Goal: Task Accomplishment & Management: Complete application form

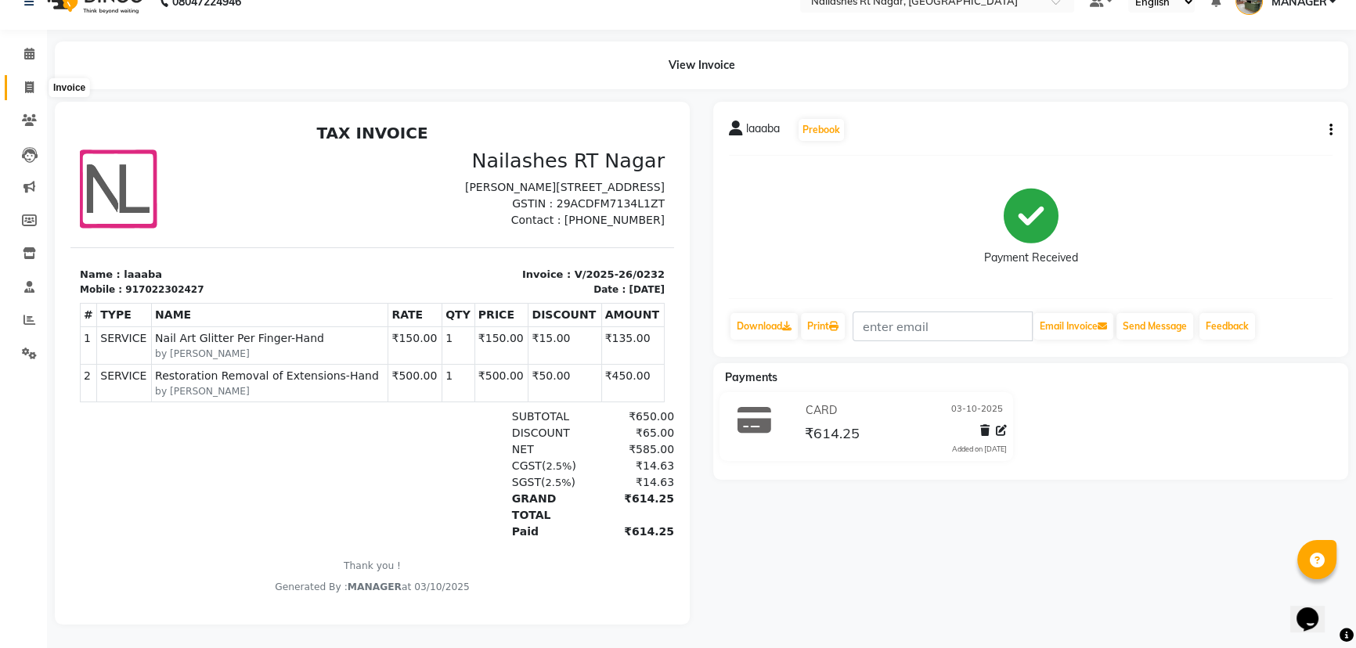
click at [29, 81] on icon at bounding box center [29, 87] width 9 height 12
select select "8624"
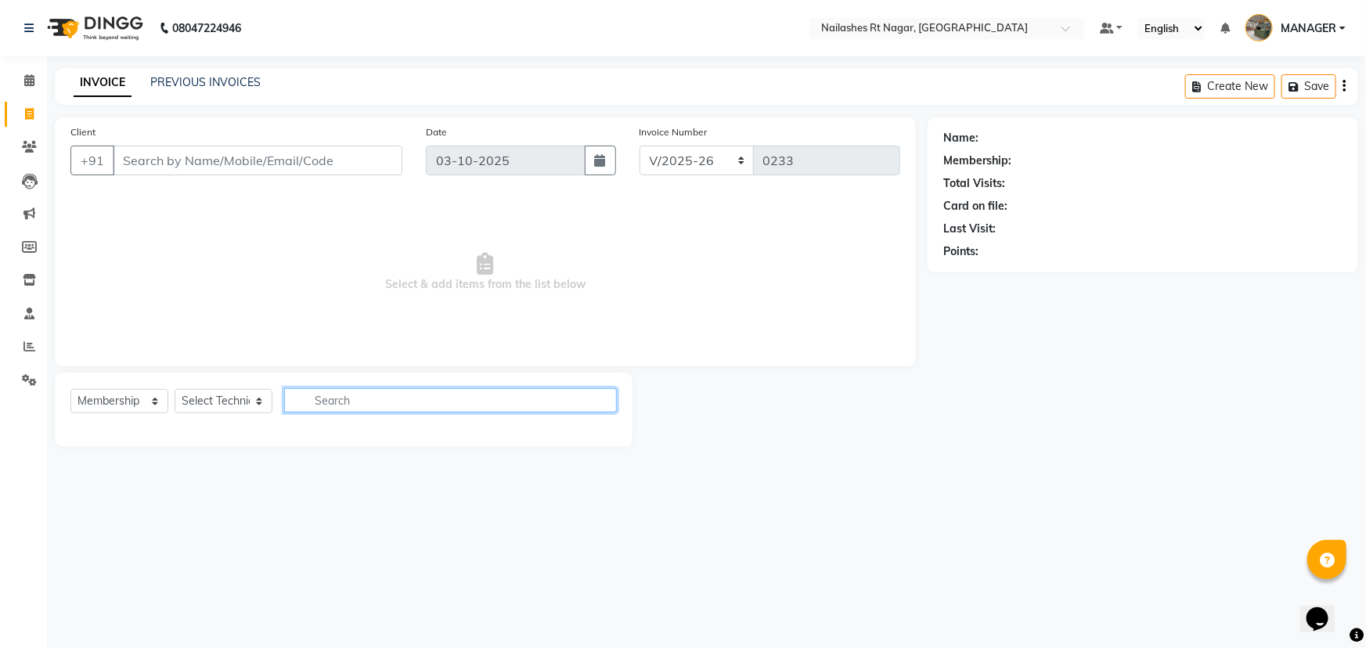
drag, startPoint x: 340, startPoint y: 402, endPoint x: 340, endPoint y: 393, distance: 8.6
click at [340, 394] on input "text" at bounding box center [450, 400] width 333 height 24
drag, startPoint x: 243, startPoint y: 381, endPoint x: 239, endPoint y: 420, distance: 39.4
click at [240, 406] on div "Select Service Product Membership Package Voucher Prepaid Gift Card Select Tech…" at bounding box center [344, 410] width 578 height 74
click at [236, 397] on select "Select Technician [PERSON_NAME] MANAGER RADHIKA [PERSON_NAME] [PERSON_NAME] [PE…" at bounding box center [224, 401] width 98 height 24
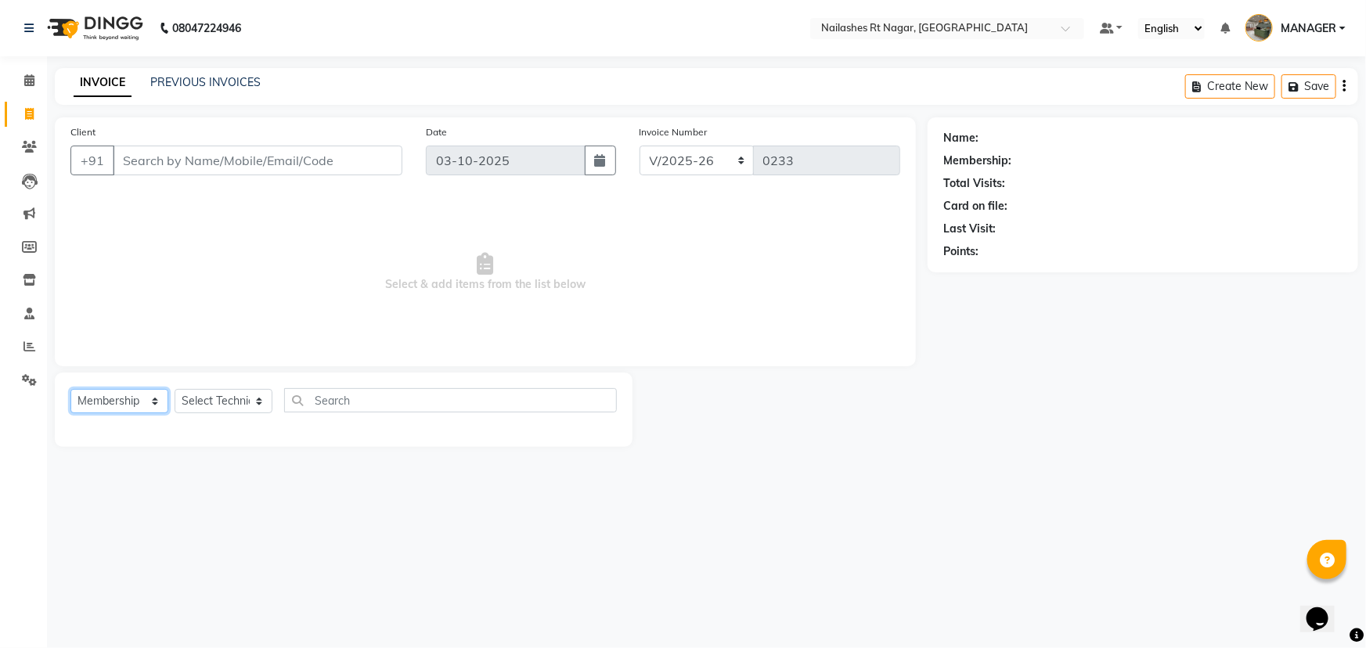
click at [98, 403] on select "Select Service Product Membership Package Voucher Prepaid Gift Card" at bounding box center [119, 401] width 98 height 24
select select "service"
click at [70, 389] on select "Select Service Product Membership Package Voucher Prepaid Gift Card" at bounding box center [119, 401] width 98 height 24
click at [214, 392] on select "Select Technician [PERSON_NAME] MANAGER RADHIKA [PERSON_NAME] [PERSON_NAME] [PE…" at bounding box center [224, 401] width 98 height 24
select select "86382"
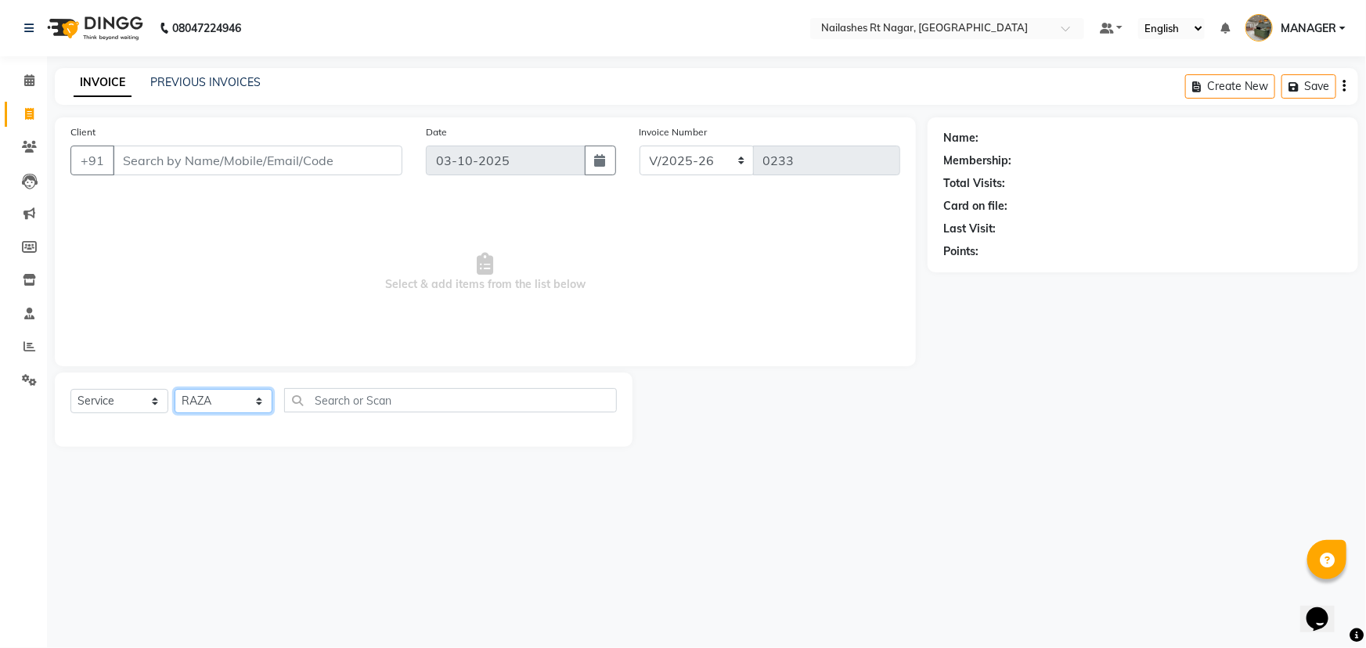
click at [175, 389] on select "Select Technician [PERSON_NAME] MANAGER RADHIKA [PERSON_NAME] [PERSON_NAME] [PE…" at bounding box center [224, 401] width 98 height 24
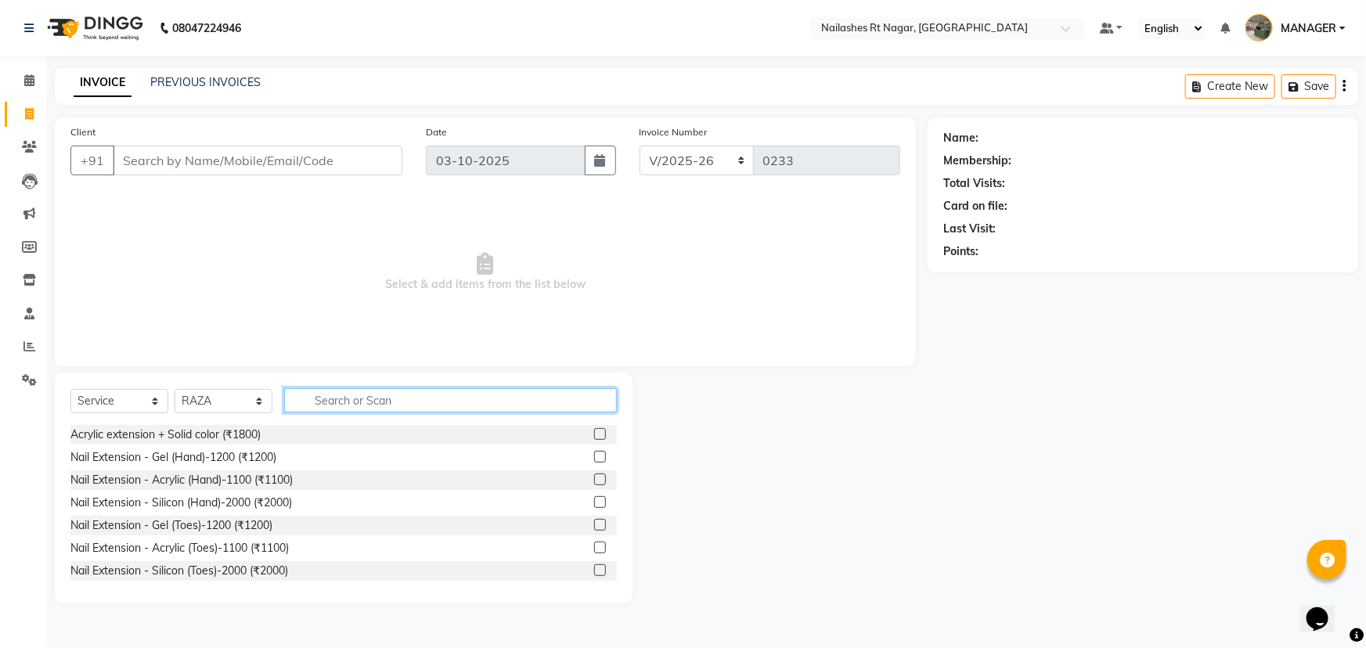
click at [351, 403] on input "text" at bounding box center [450, 400] width 333 height 24
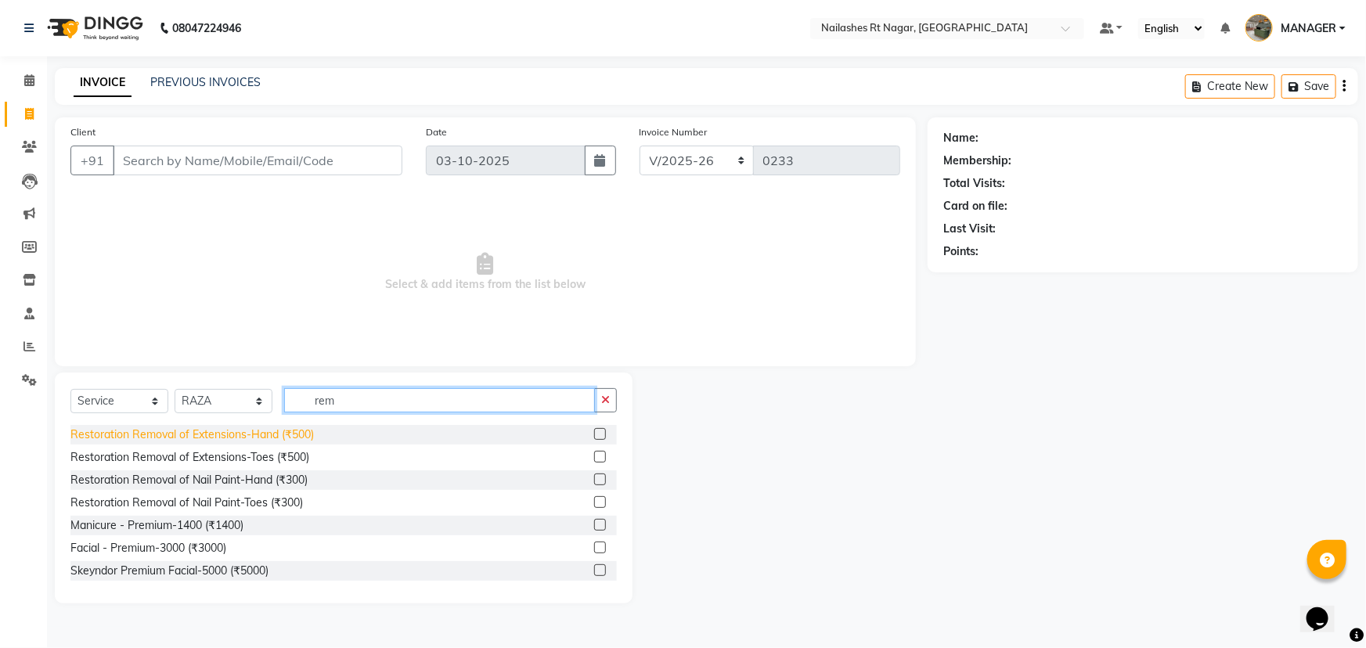
type input "rem"
click at [305, 431] on div "Restoration Removal of Extensions-Hand (₹500)" at bounding box center [191, 435] width 243 height 16
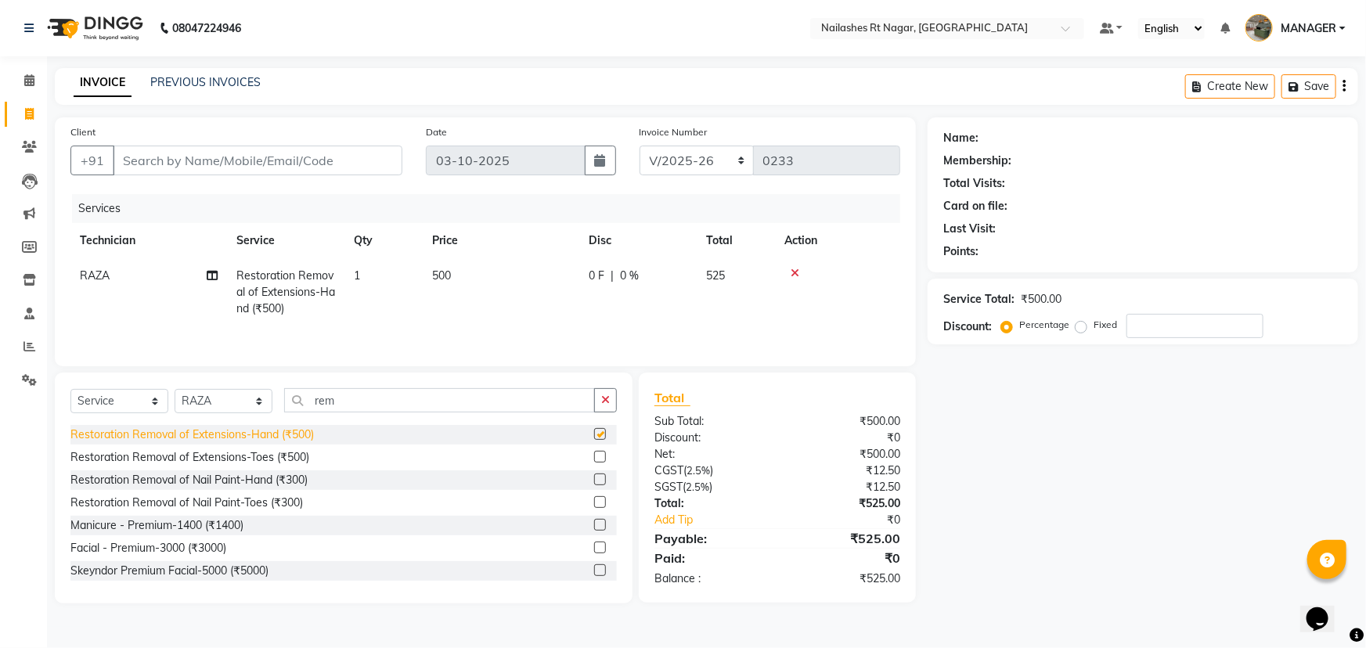
checkbox input "false"
click at [308, 166] on input "Client" at bounding box center [258, 161] width 290 height 30
type input "8"
type input "0"
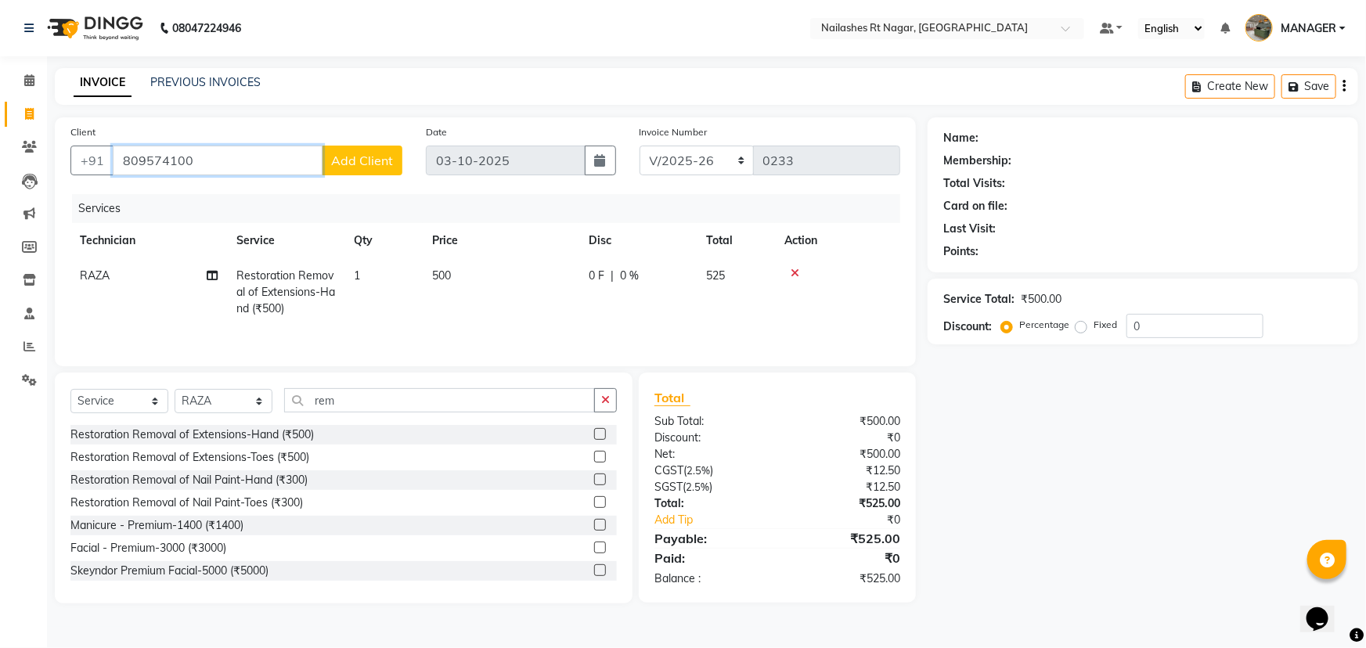
type input "809574100"
click at [377, 155] on span "Add Client" at bounding box center [362, 161] width 62 height 16
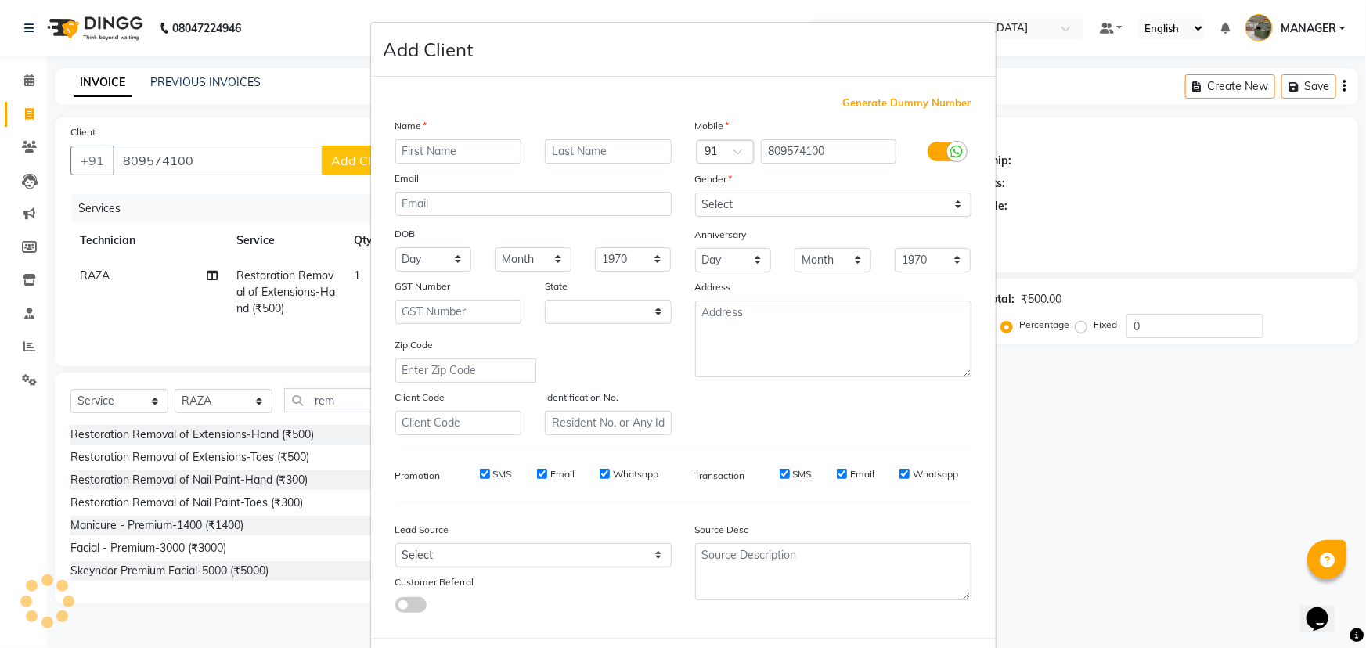
click at [424, 157] on input "text" at bounding box center [458, 151] width 127 height 24
select select "21"
type input "falitha"
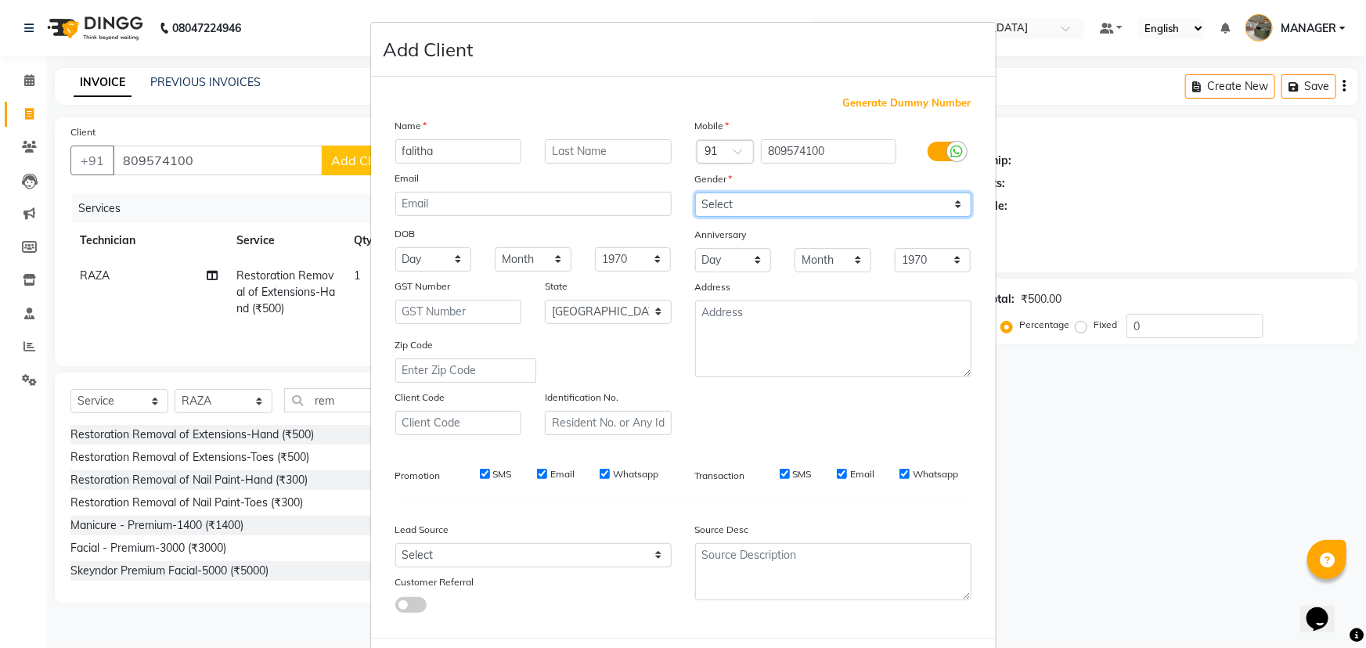
click at [741, 208] on select "Select [DEMOGRAPHIC_DATA] [DEMOGRAPHIC_DATA] Other Prefer Not To Say" at bounding box center [833, 205] width 276 height 24
select select "[DEMOGRAPHIC_DATA]"
click at [695, 193] on select "Select [DEMOGRAPHIC_DATA] [DEMOGRAPHIC_DATA] Other Prefer Not To Say" at bounding box center [833, 205] width 276 height 24
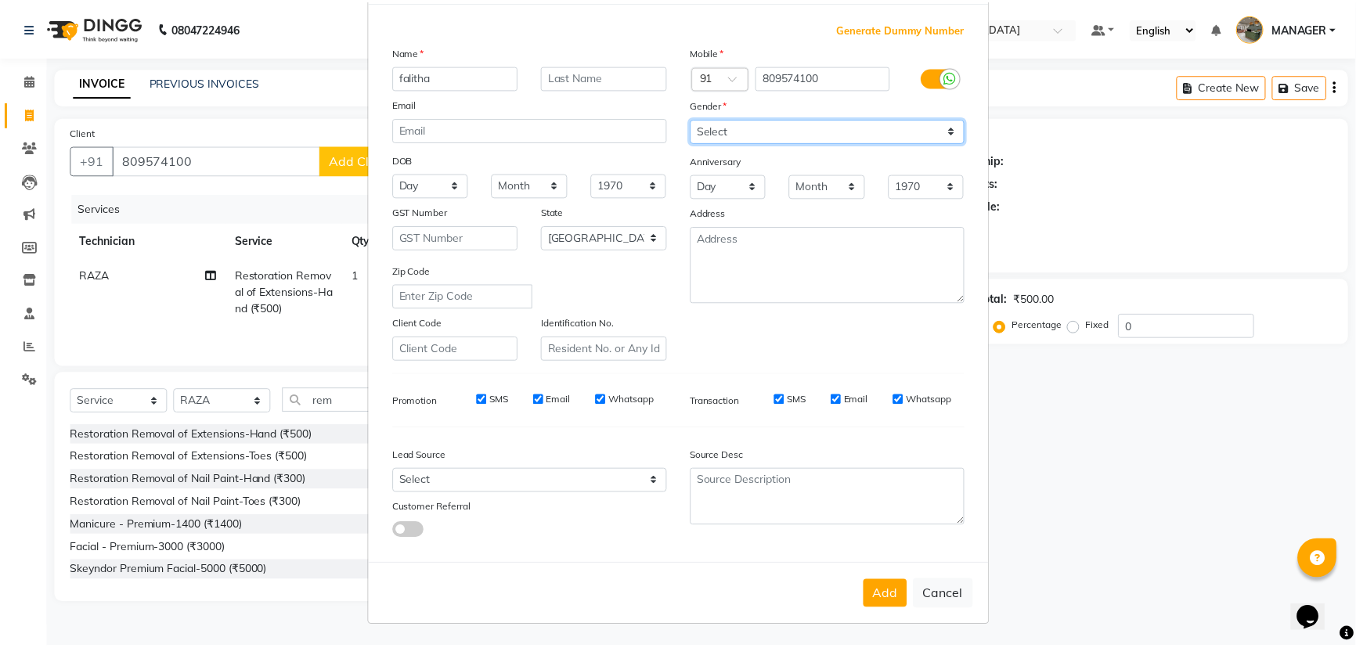
scroll to position [78, 0]
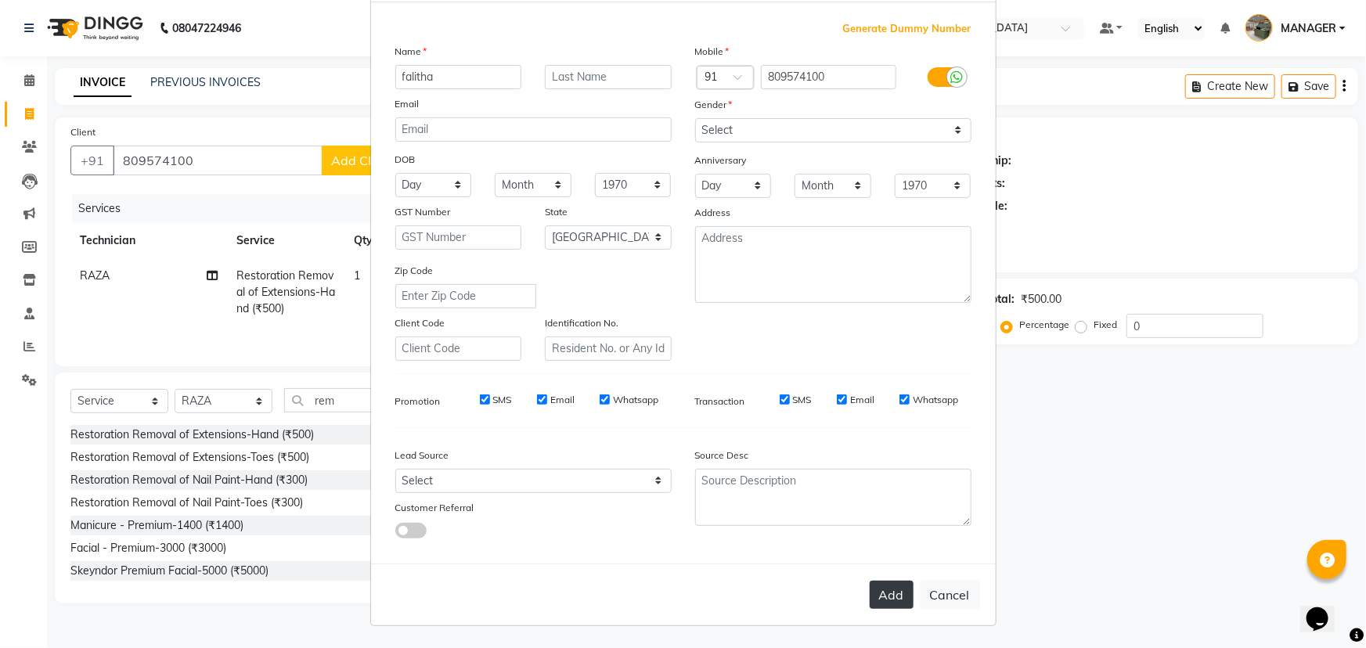
click at [879, 593] on button "Add" at bounding box center [892, 595] width 44 height 28
select select
select select "null"
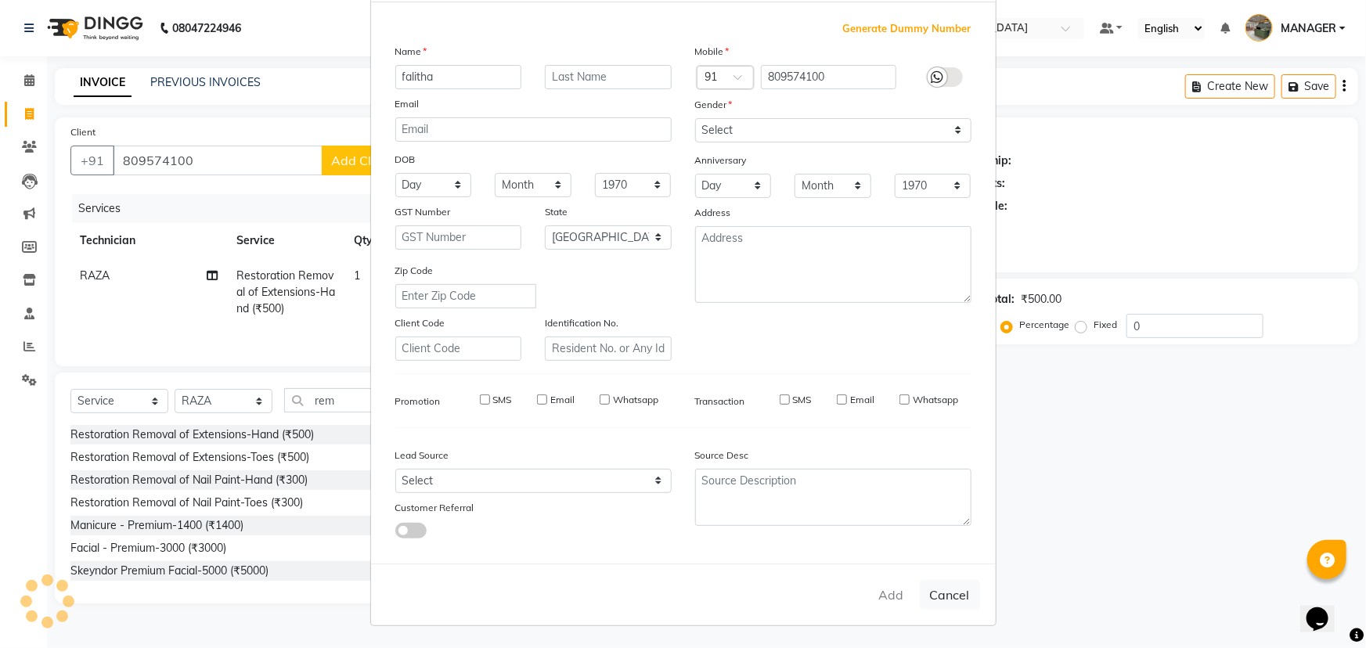
select select
checkbox input "false"
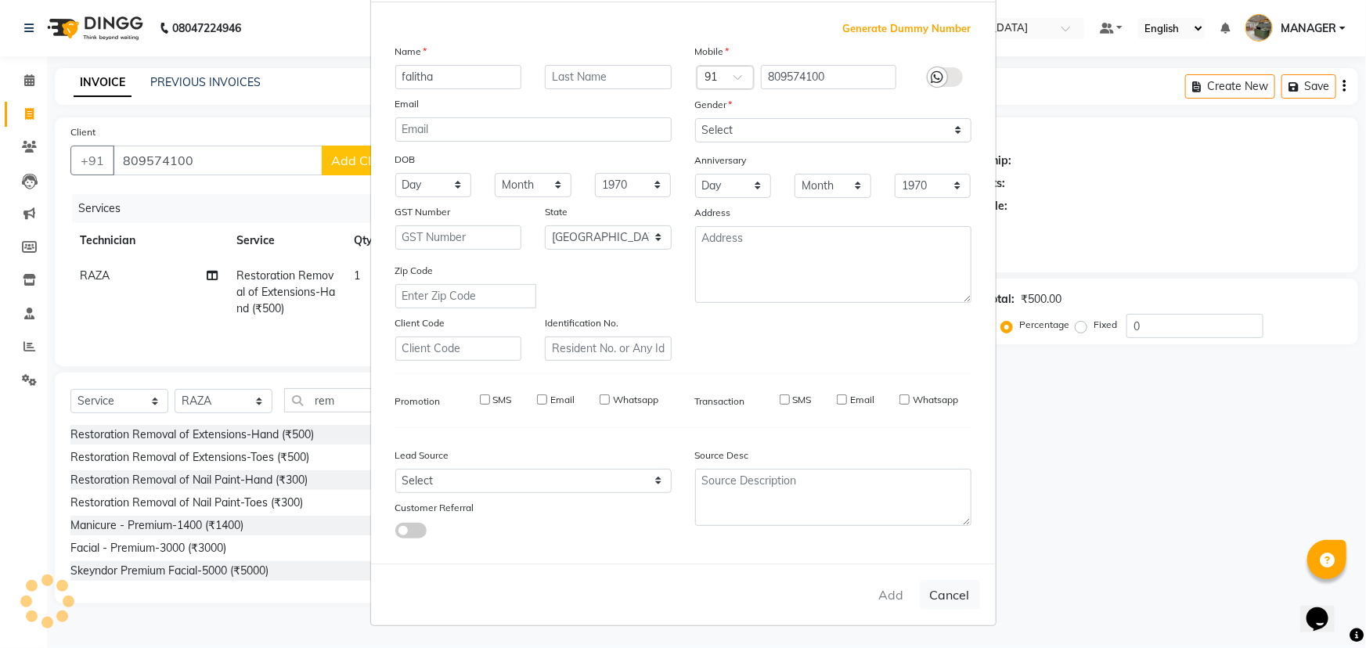
checkbox input "false"
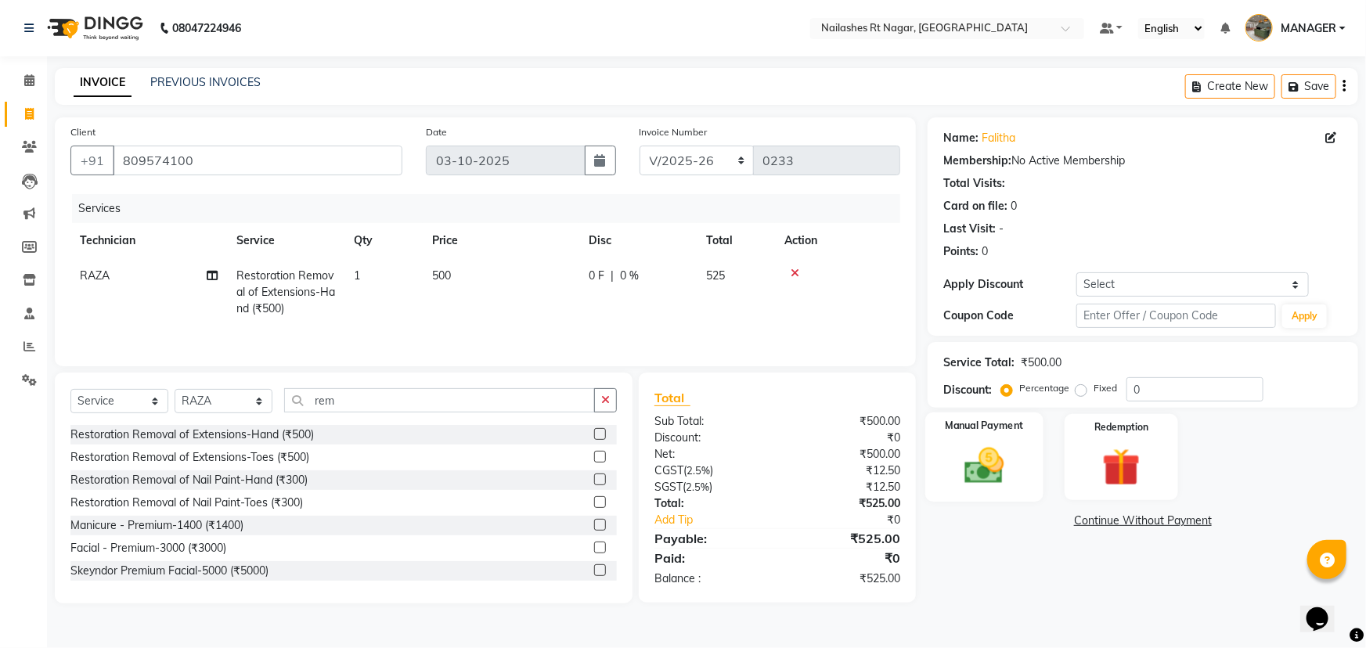
click at [982, 480] on img at bounding box center [985, 465] width 64 height 45
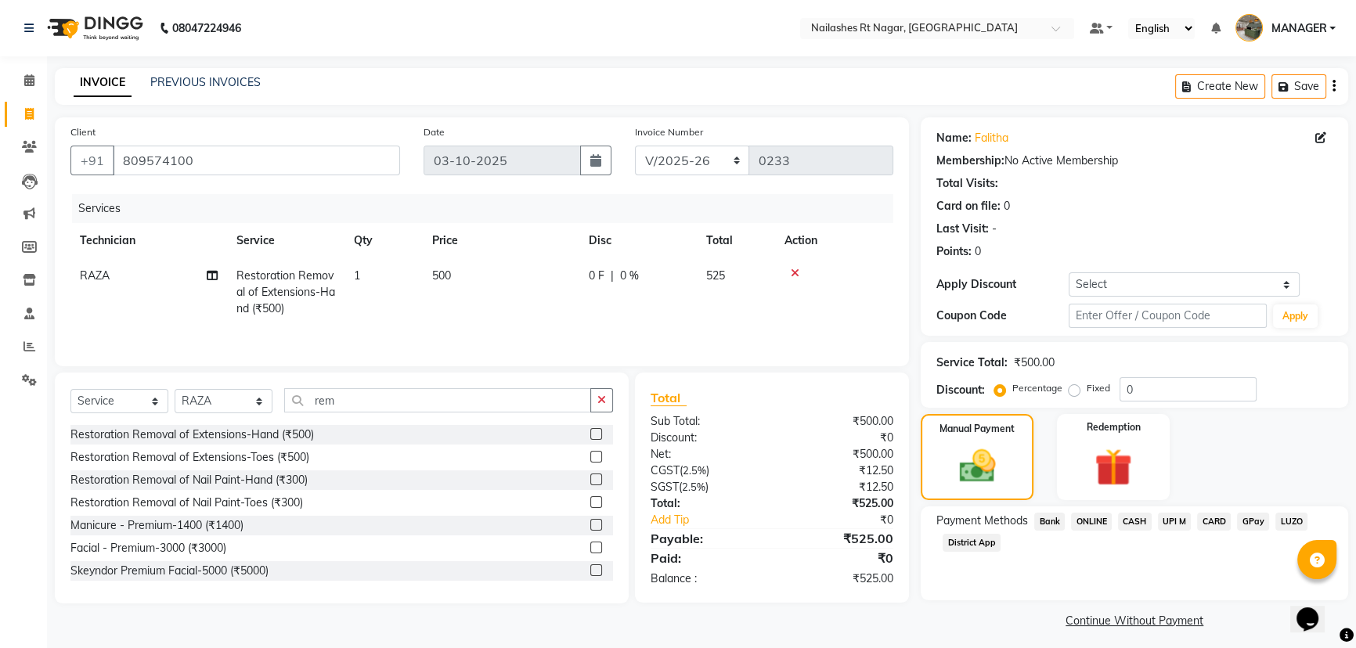
click at [1253, 515] on span "GPay" at bounding box center [1253, 522] width 32 height 18
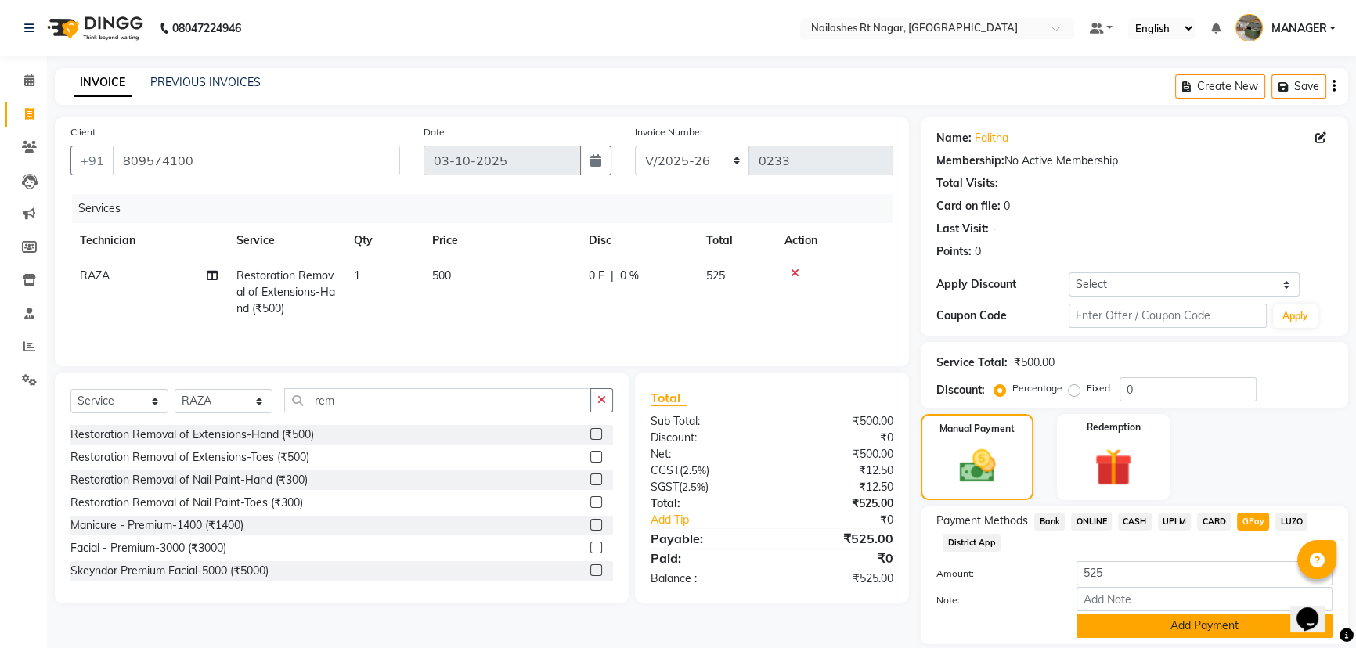
click at [1248, 627] on button "Add Payment" at bounding box center [1205, 626] width 256 height 24
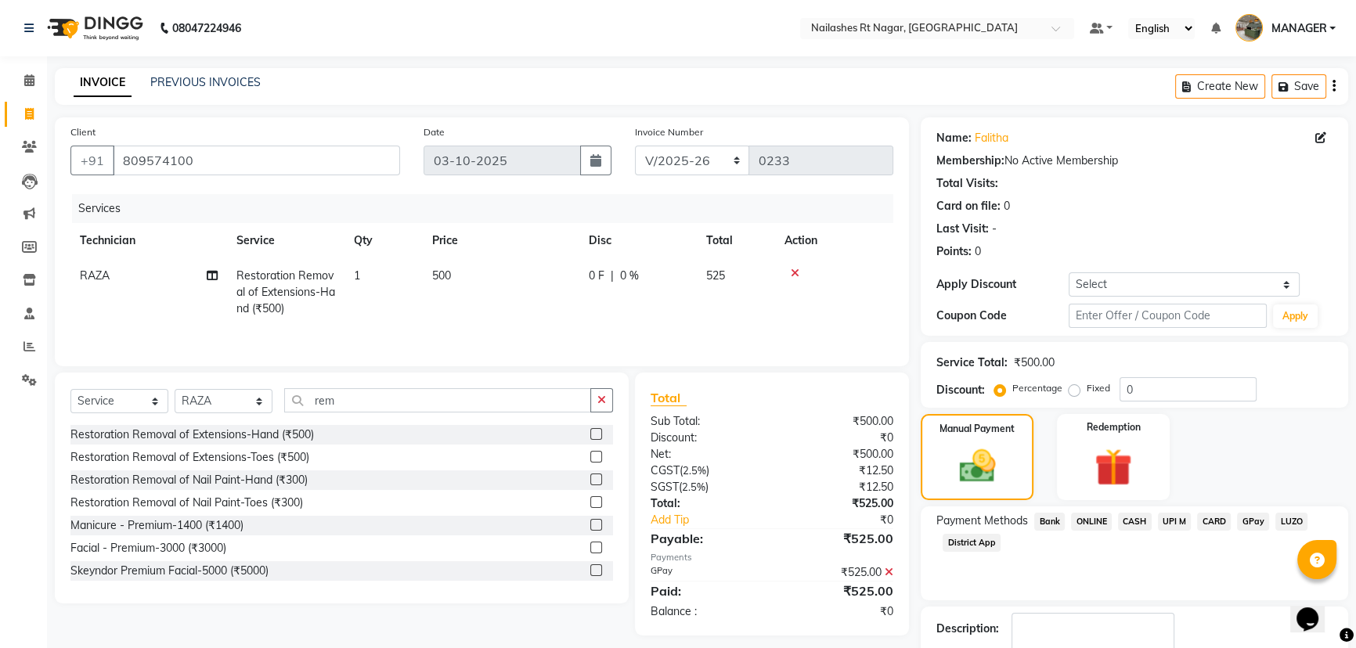
scroll to position [95, 0]
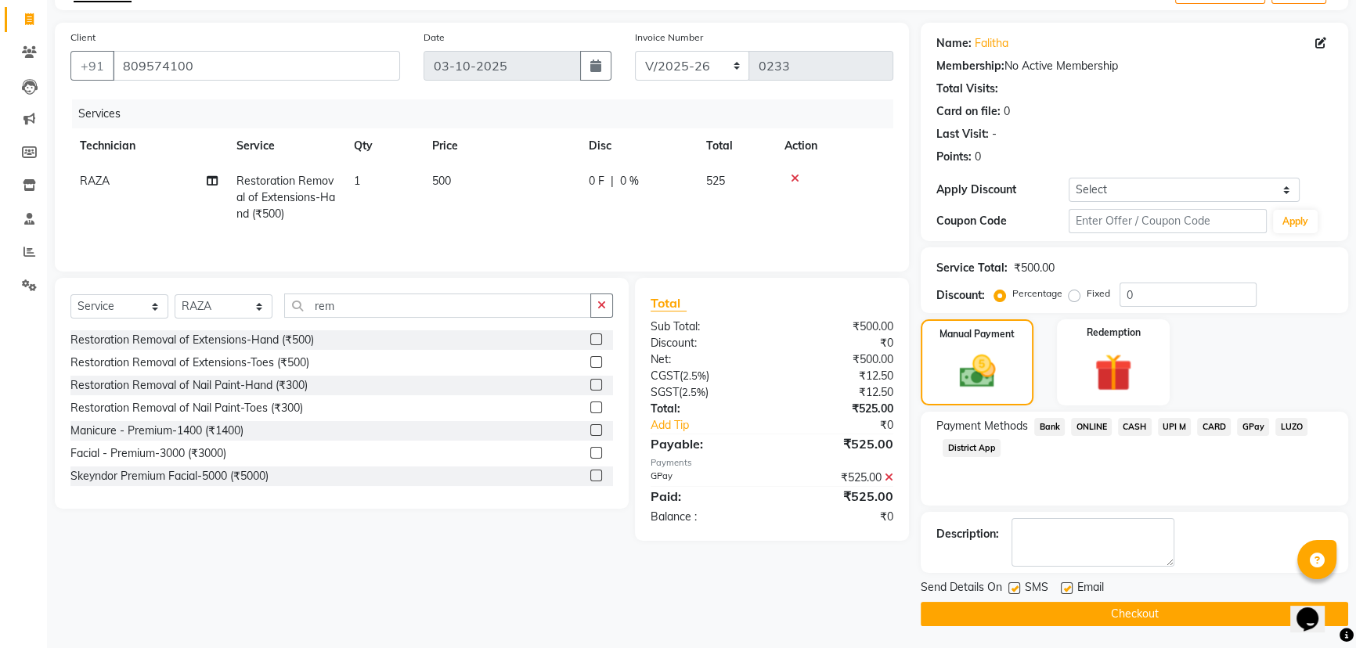
click at [1151, 622] on button "Checkout" at bounding box center [1134, 614] width 427 height 24
